Goal: Task Accomplishment & Management: Manage account settings

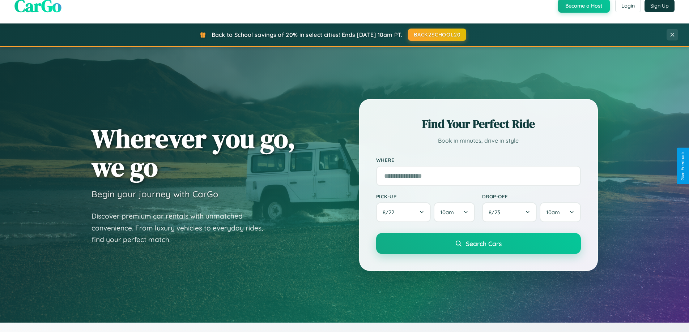
scroll to position [497, 0]
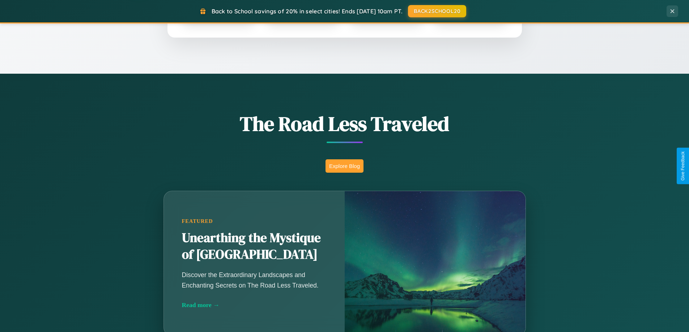
click at [344, 166] on button "Explore Blog" at bounding box center [344, 165] width 38 height 13
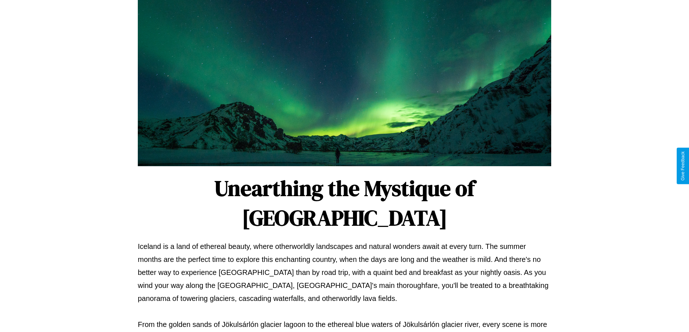
scroll to position [234, 0]
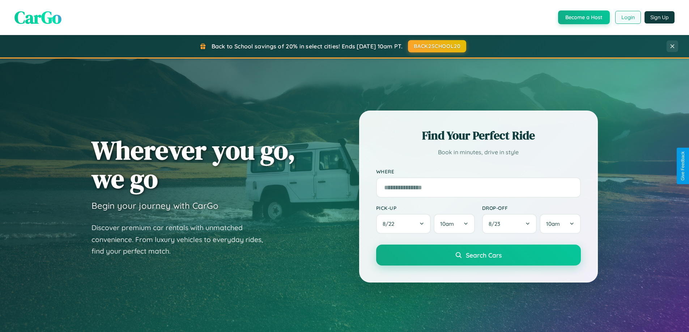
click at [627, 17] on button "Login" at bounding box center [628, 17] width 26 height 13
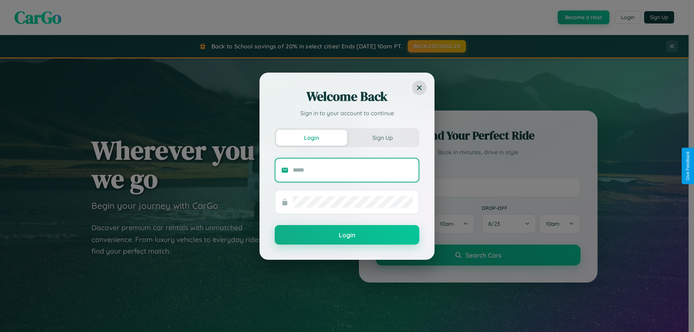
click at [353, 170] on input "text" at bounding box center [353, 170] width 120 height 12
type input "**********"
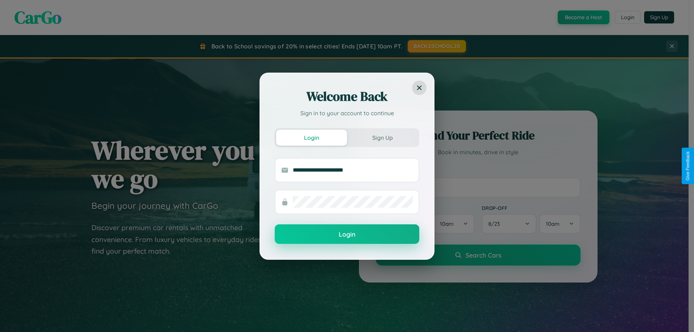
click at [347, 235] on button "Login" at bounding box center [347, 234] width 145 height 20
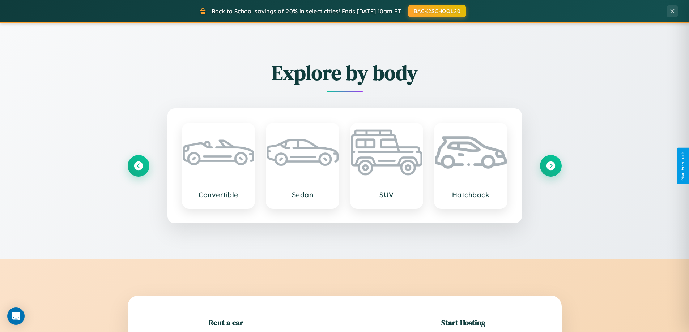
scroll to position [156, 0]
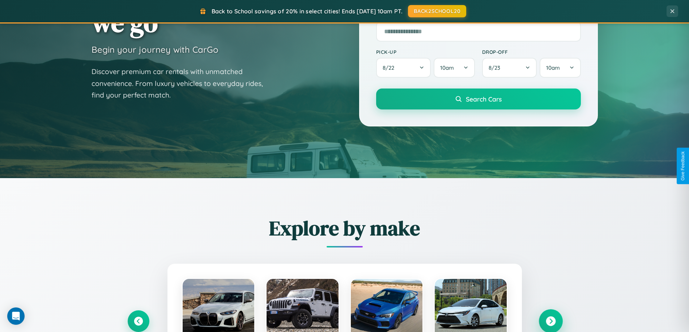
click at [550, 321] on icon at bounding box center [550, 322] width 10 height 10
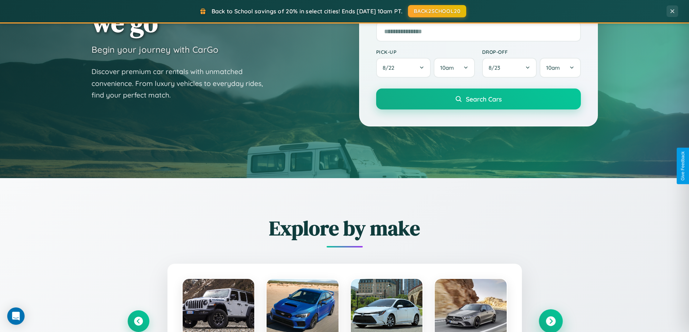
click at [550, 321] on icon at bounding box center [550, 322] width 10 height 10
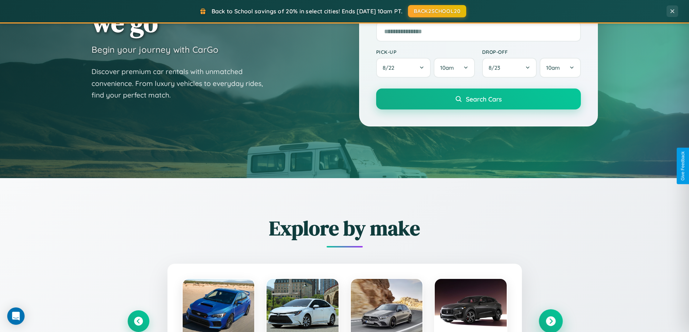
click at [550, 321] on icon at bounding box center [550, 322] width 10 height 10
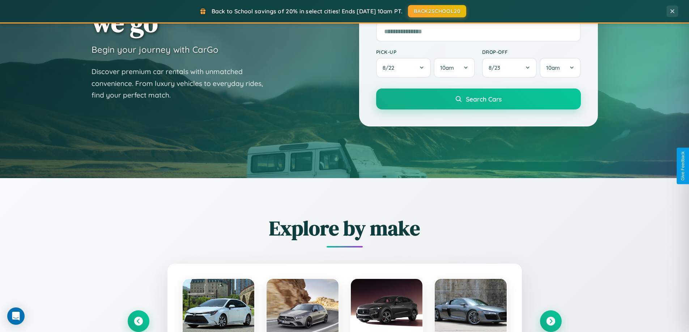
scroll to position [0, 0]
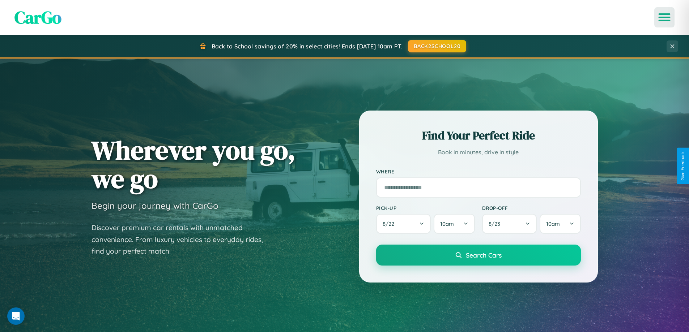
click at [664, 17] on icon "Open menu" at bounding box center [664, 17] width 10 height 7
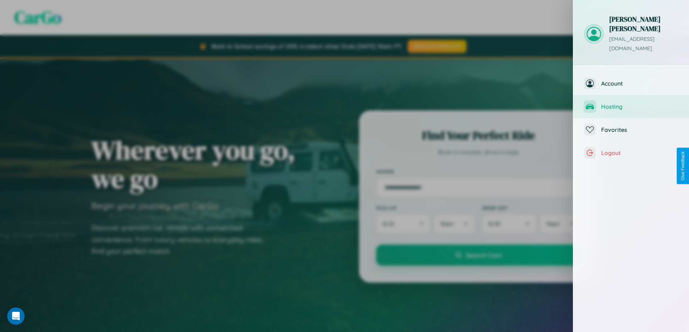
click at [631, 103] on span "Hosting" at bounding box center [639, 106] width 77 height 7
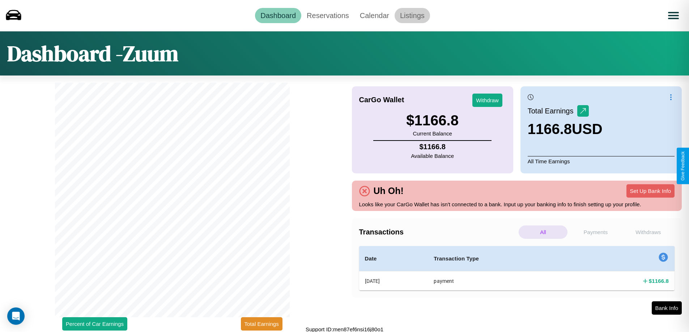
click at [412, 15] on link "Listings" at bounding box center [411, 15] width 35 height 15
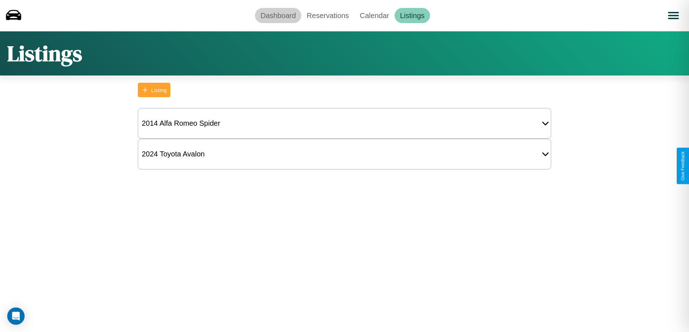
click at [278, 15] on link "Dashboard" at bounding box center [278, 15] width 46 height 15
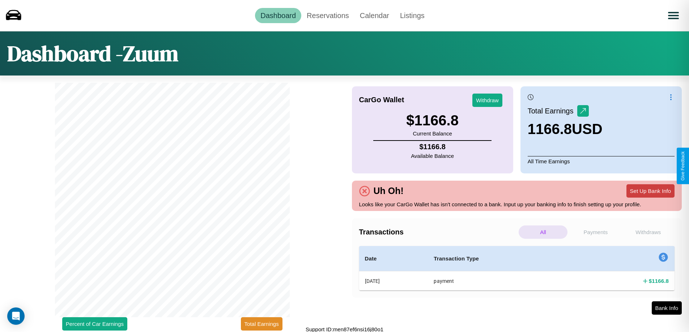
click at [650, 191] on button "Set Up Bank Info" at bounding box center [650, 190] width 48 height 13
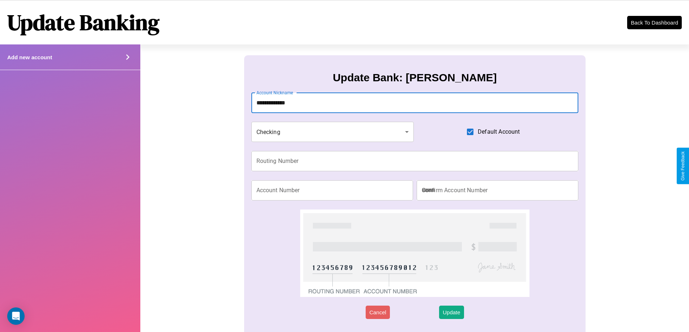
type input "**********"
